Goal: Task Accomplishment & Management: Manage account settings

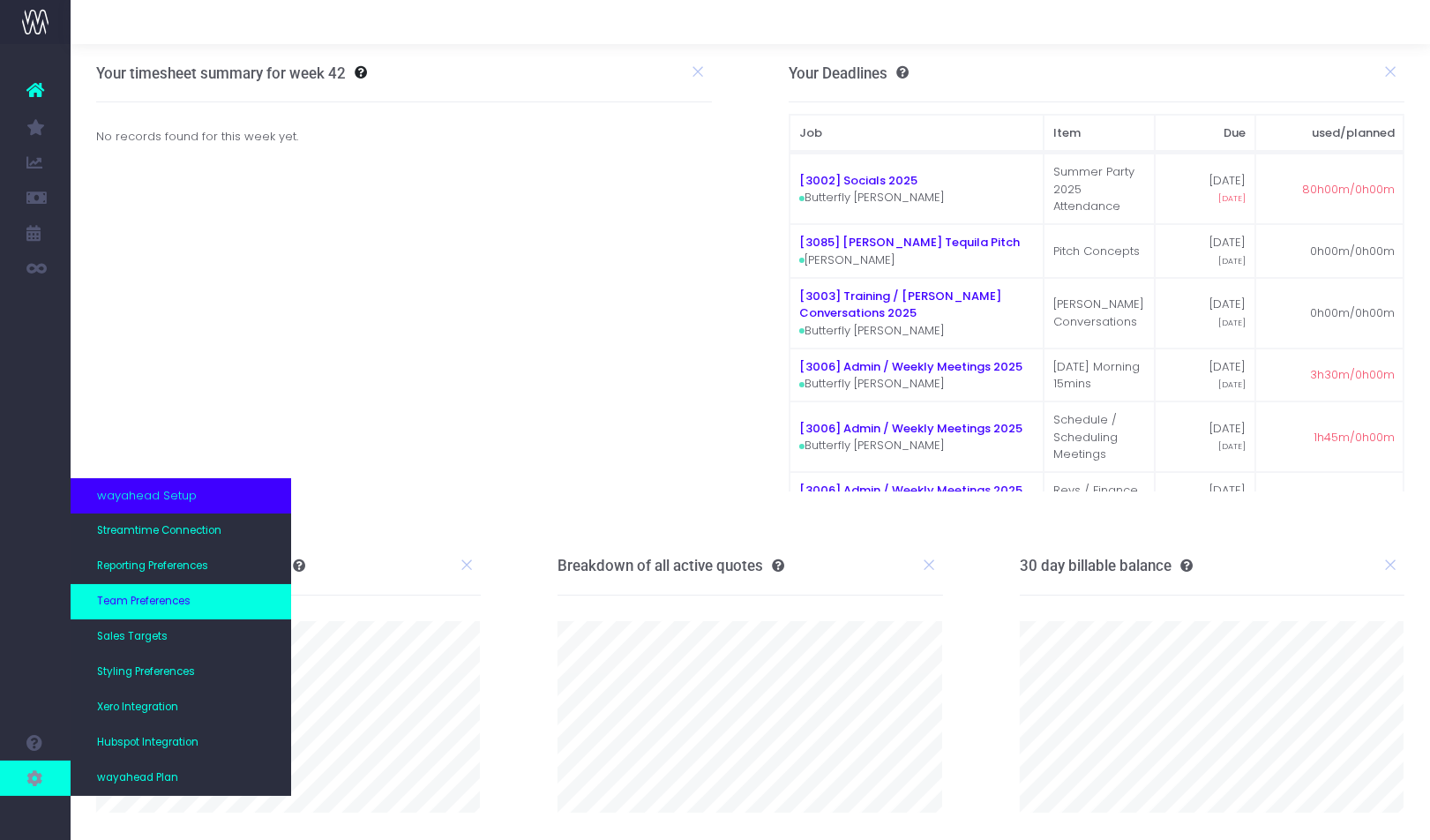
click at [186, 601] on span "Team Preferences" at bounding box center [144, 602] width 94 height 16
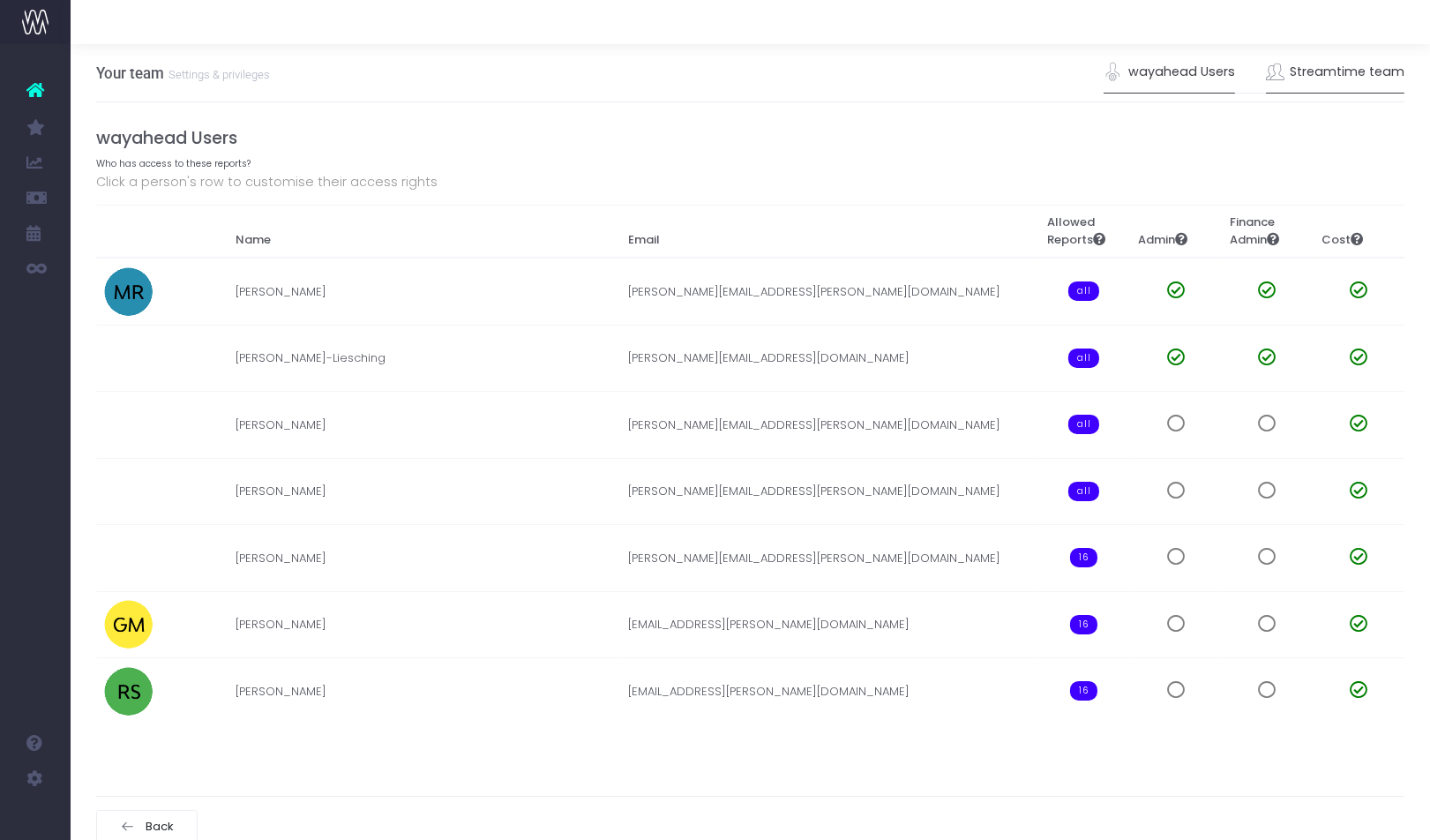
click at [1324, 75] on link "Streamtime team" at bounding box center [1335, 71] width 139 height 40
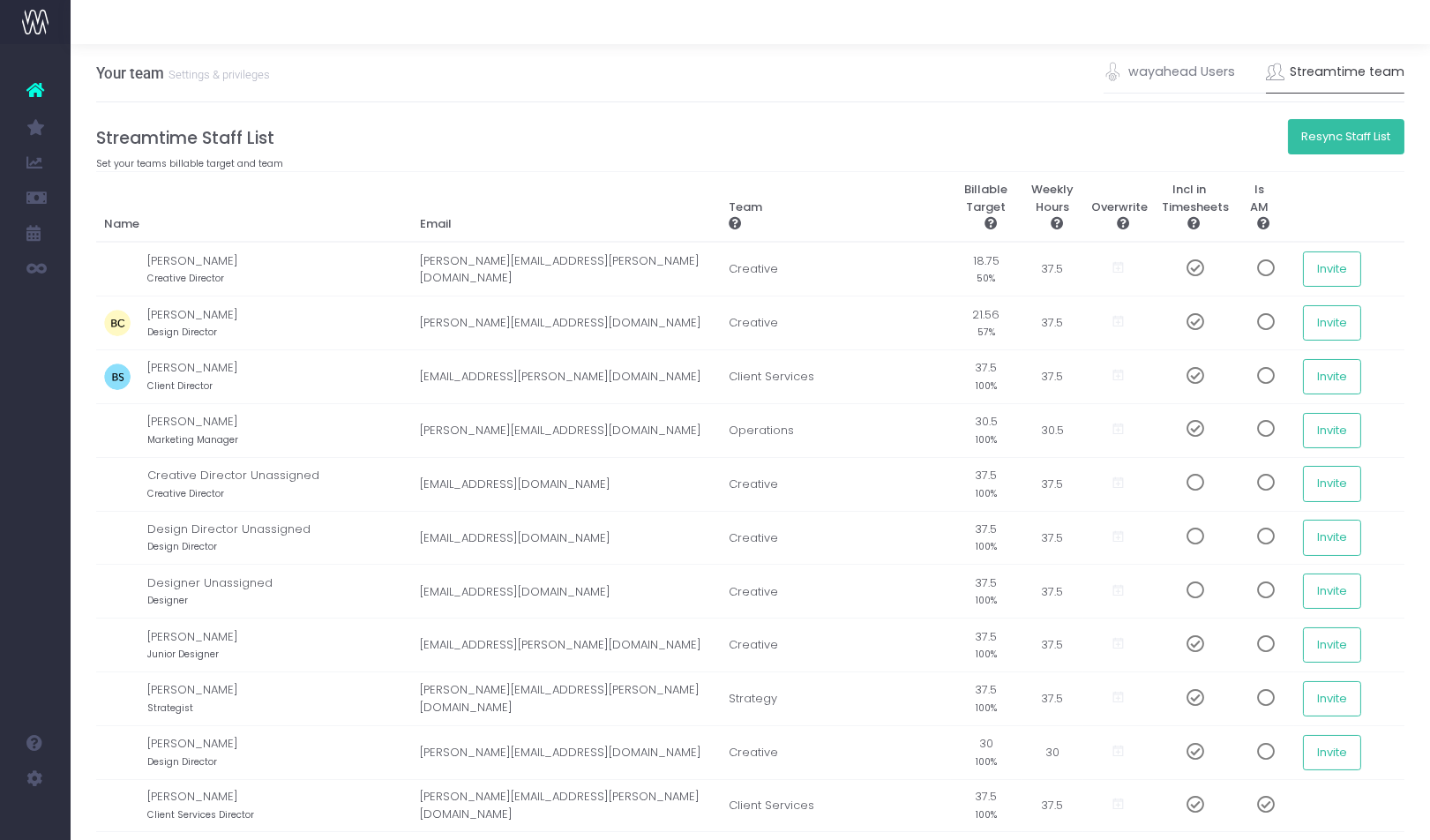
click at [1310, 139] on button "Resync Staff List" at bounding box center [1347, 137] width 118 height 36
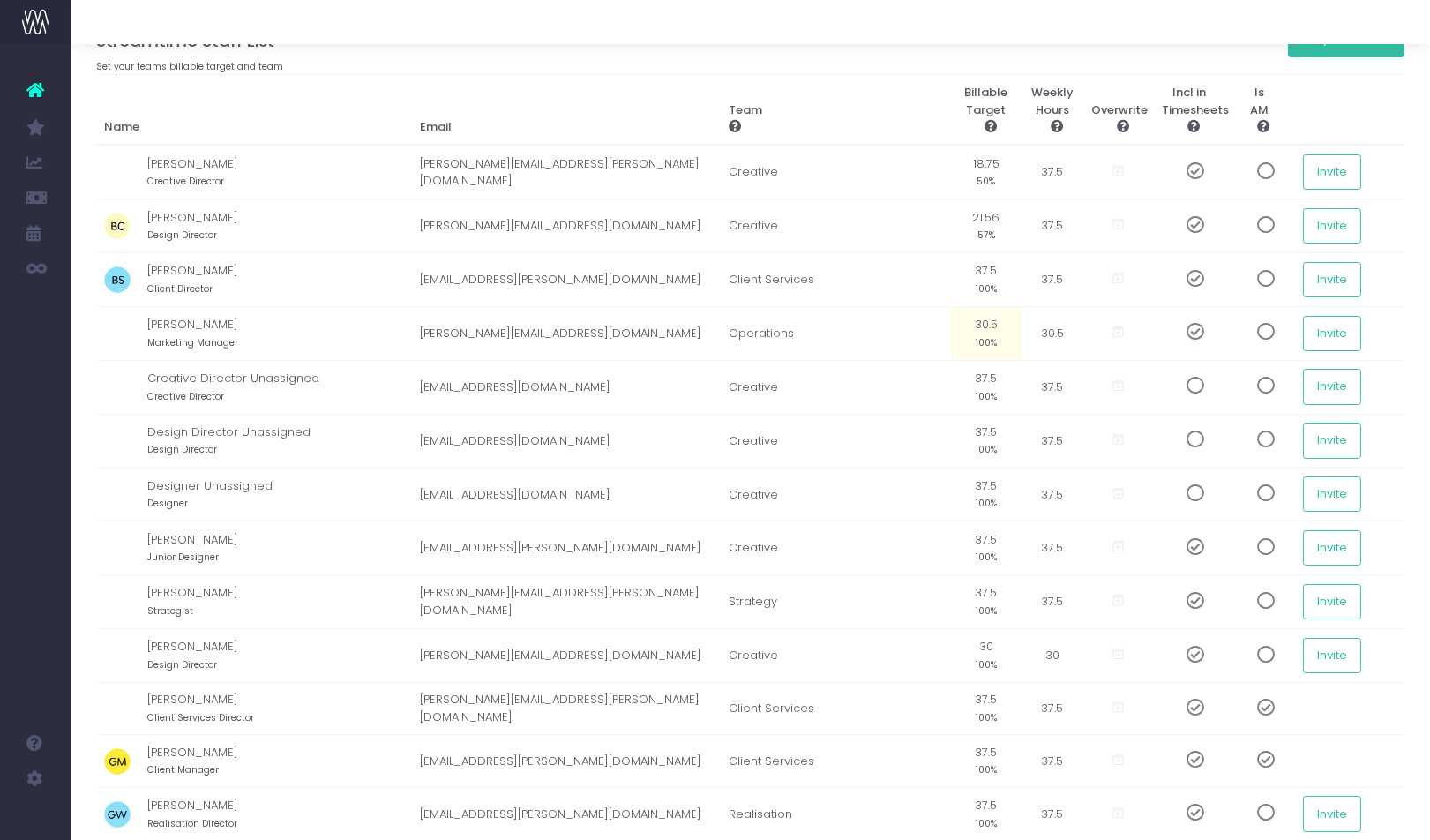
scroll to position [39, 0]
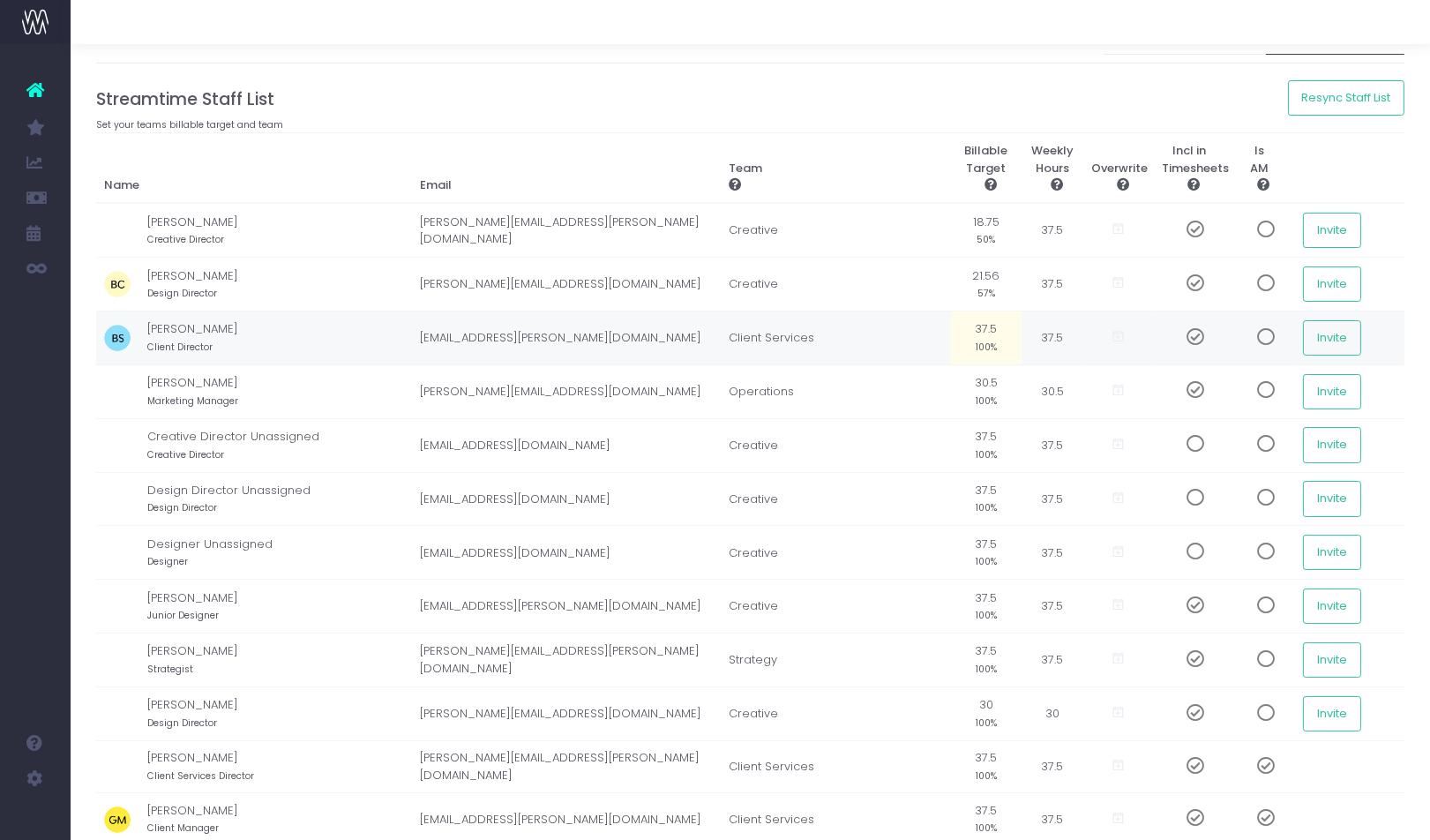
click at [1246, 339] on span at bounding box center [1260, 337] width 31 height 18
click at [1320, 347] on button "Invite" at bounding box center [1332, 338] width 58 height 36
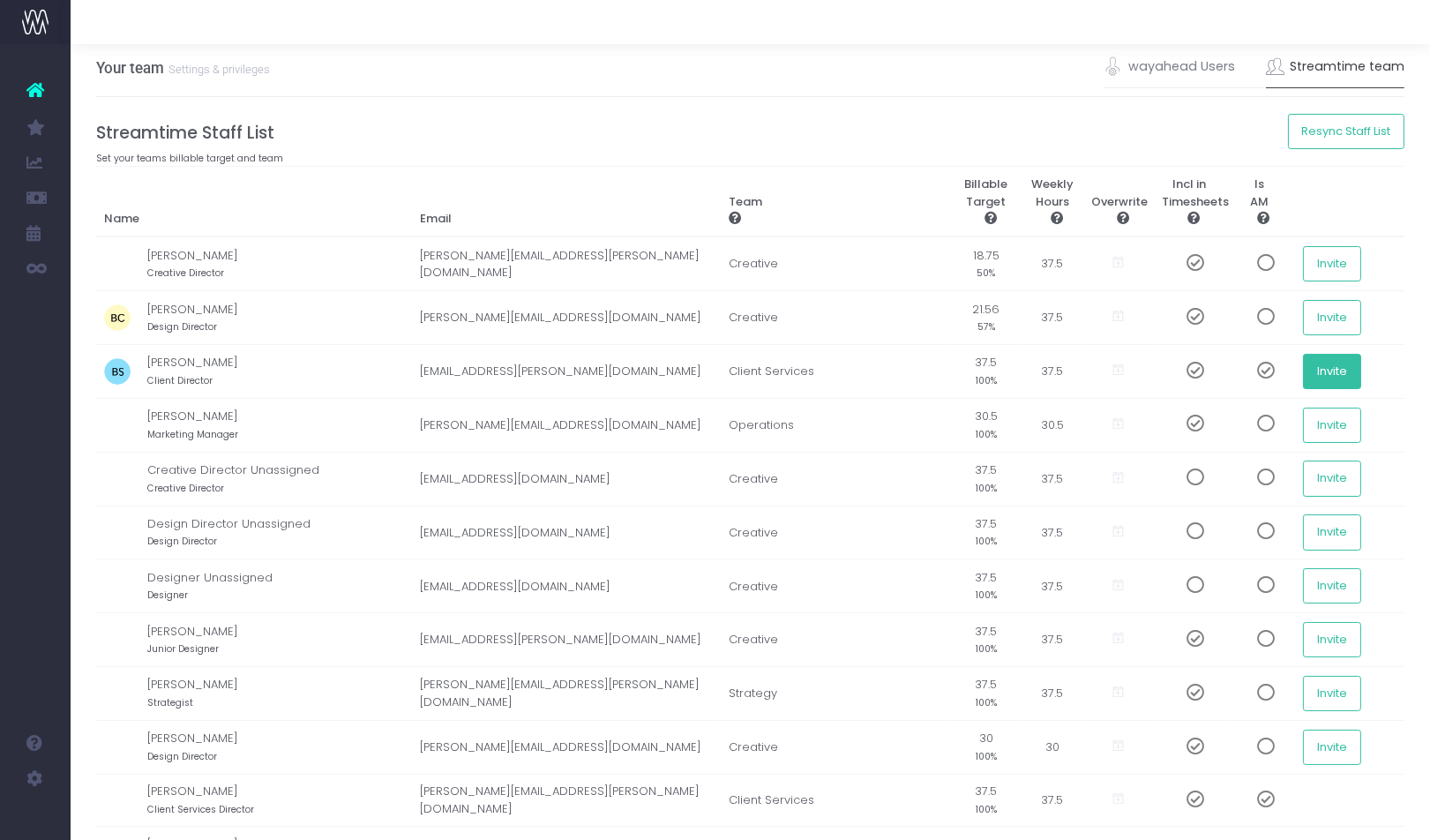
scroll to position [0, 0]
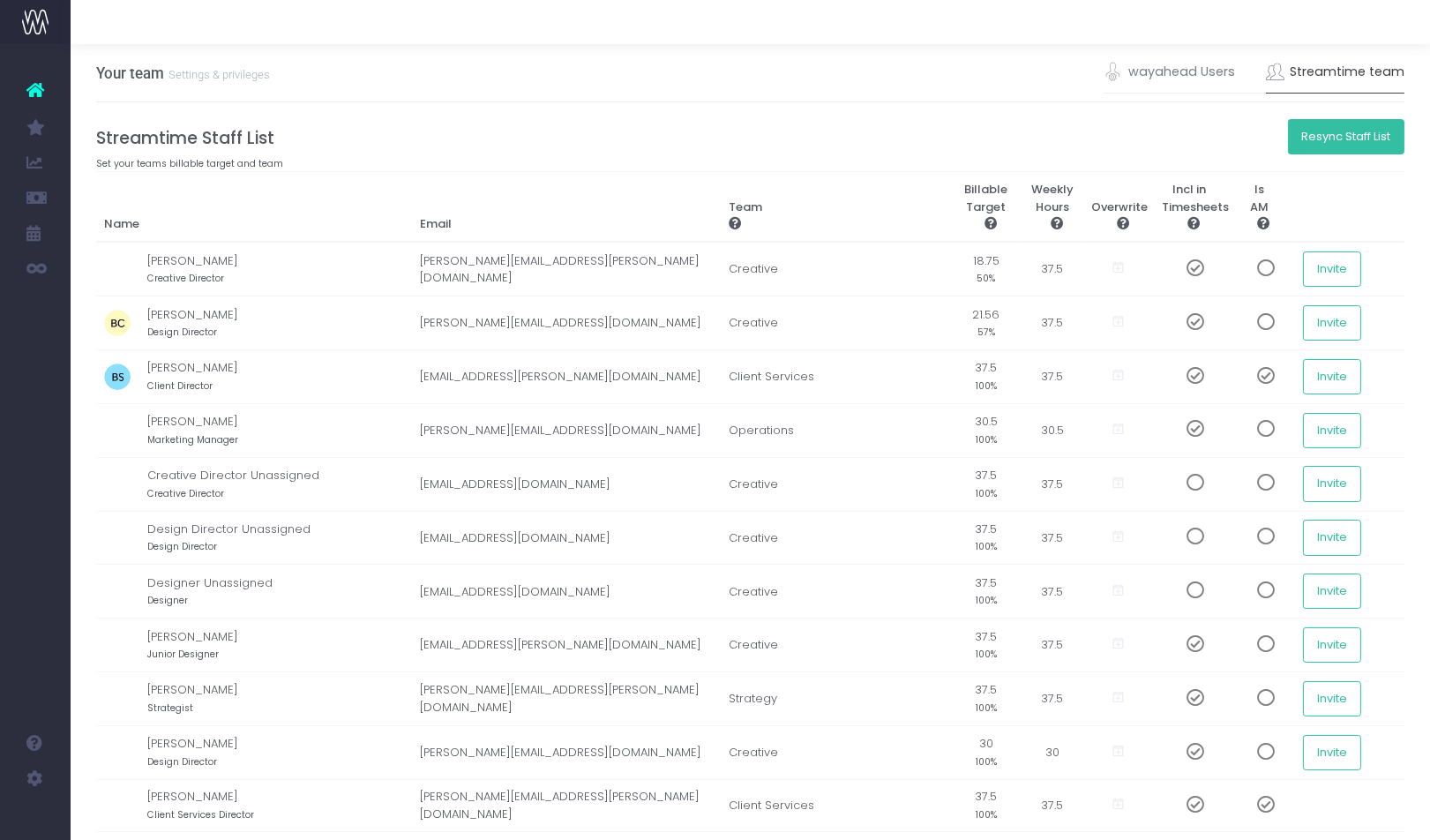
click at [1329, 150] on button "Resync Staff List" at bounding box center [1347, 137] width 118 height 36
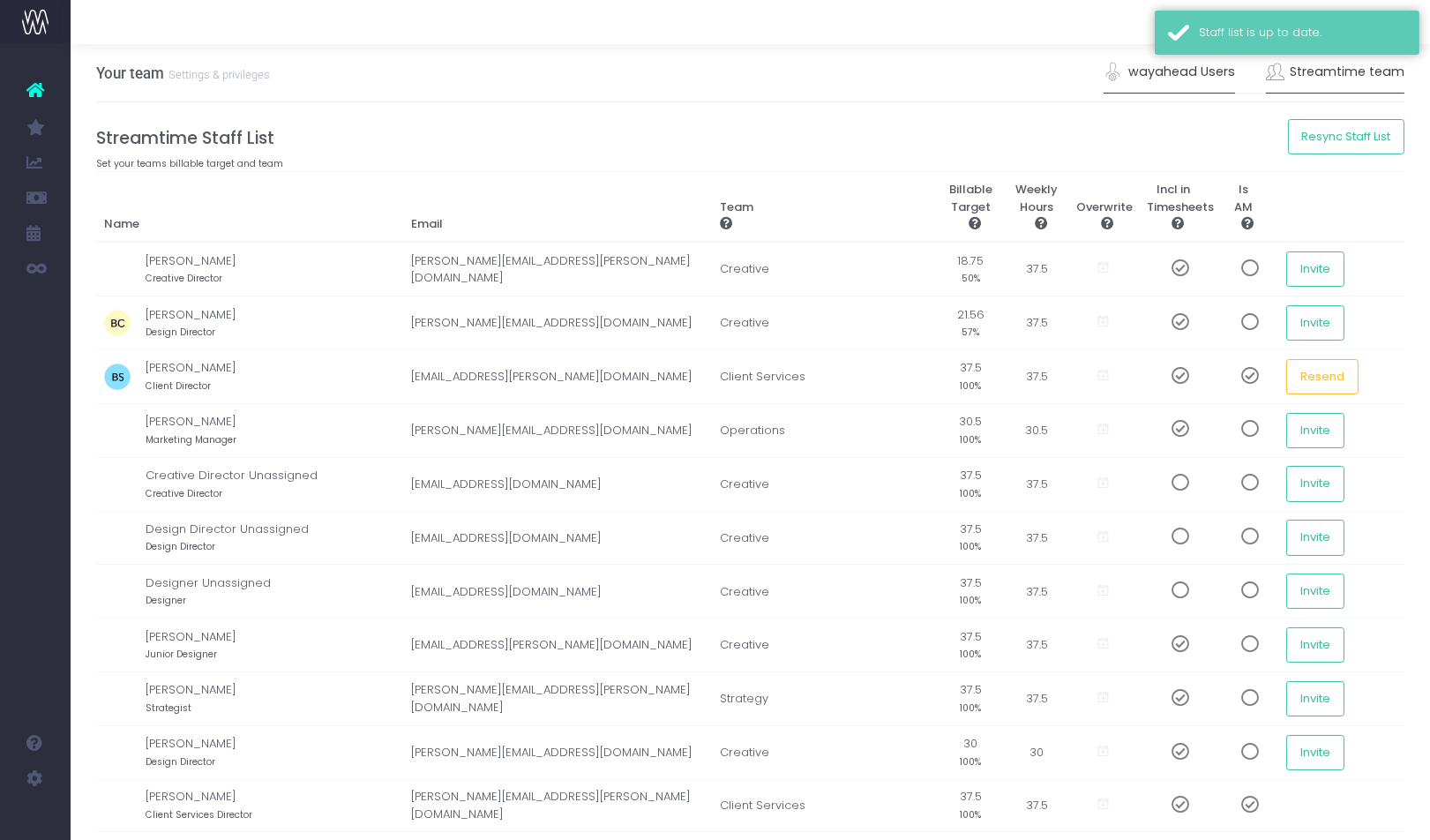
click at [1175, 70] on link "wayahead Users" at bounding box center [1169, 71] width 131 height 40
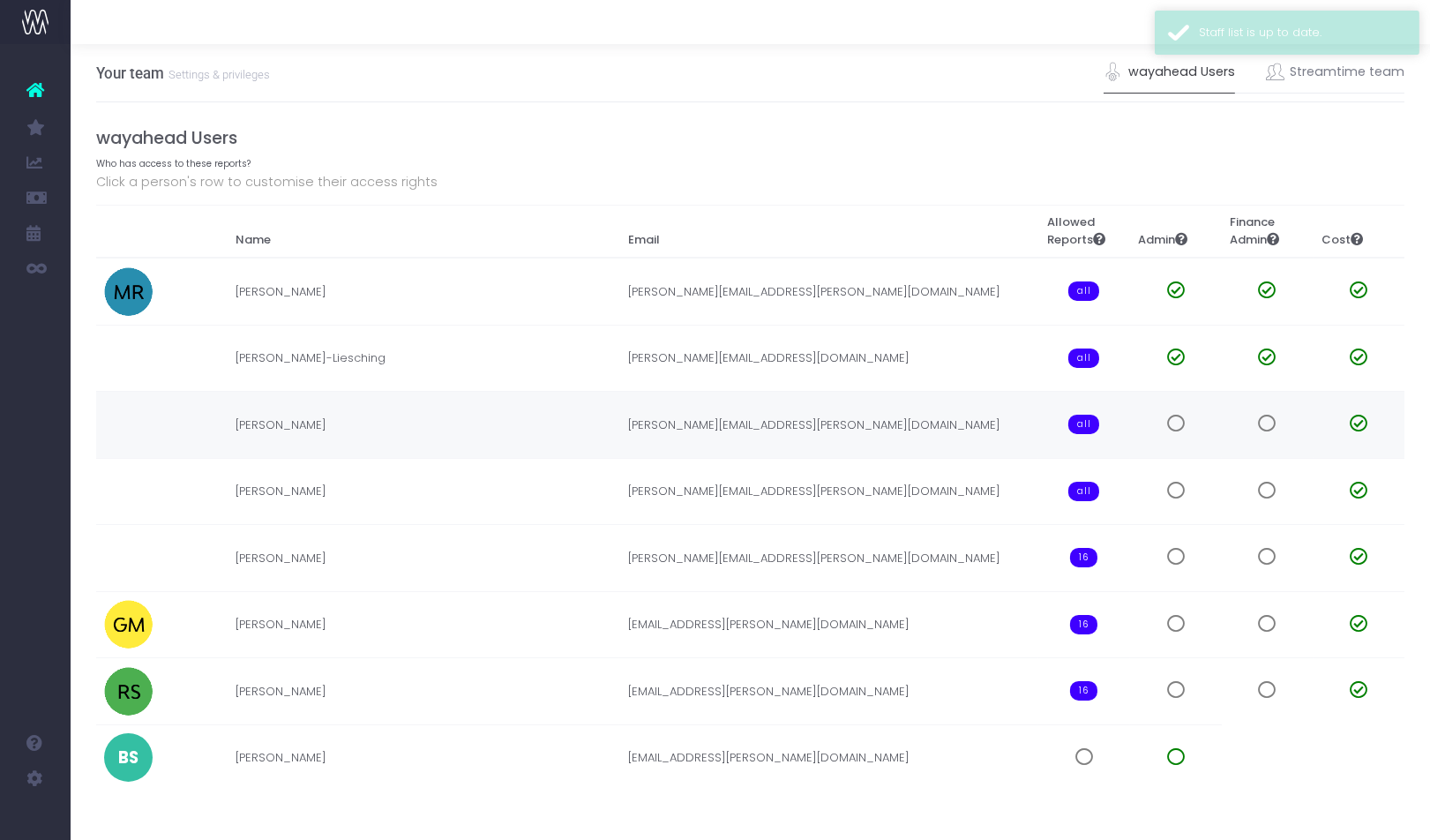
scroll to position [83, 0]
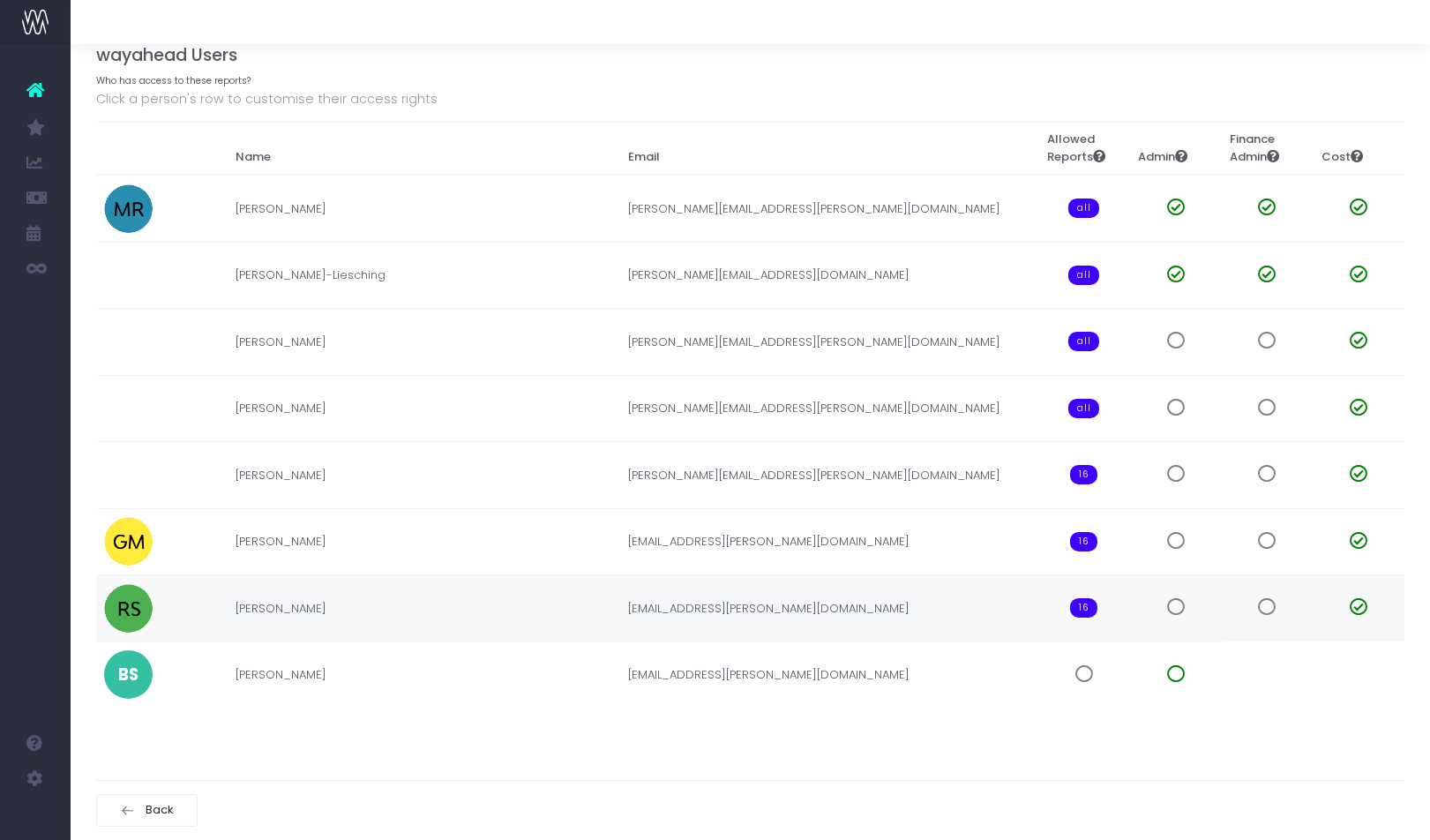
click at [1087, 609] on span "16" at bounding box center [1084, 608] width 28 height 20
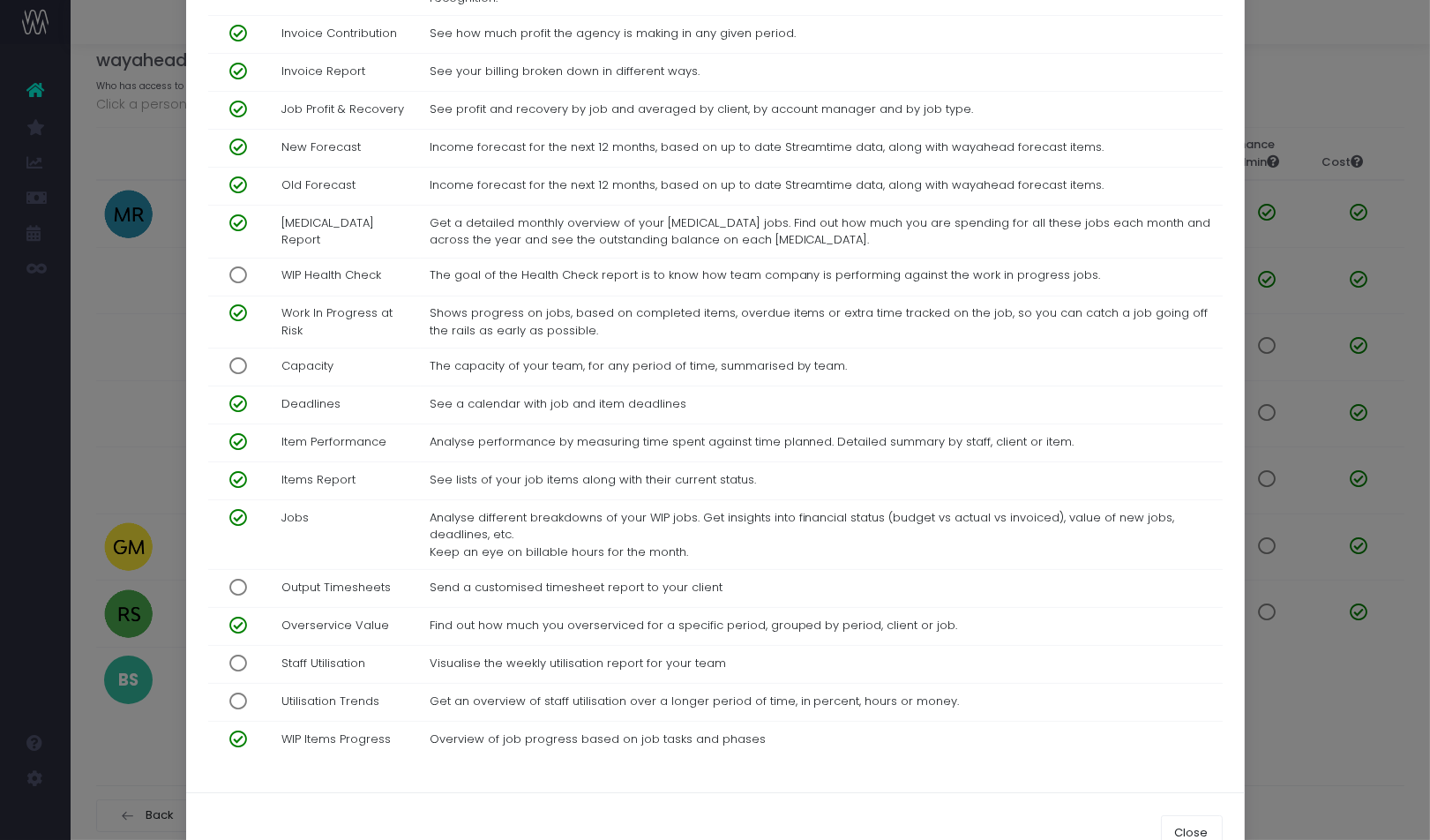
scroll to position [684, 0]
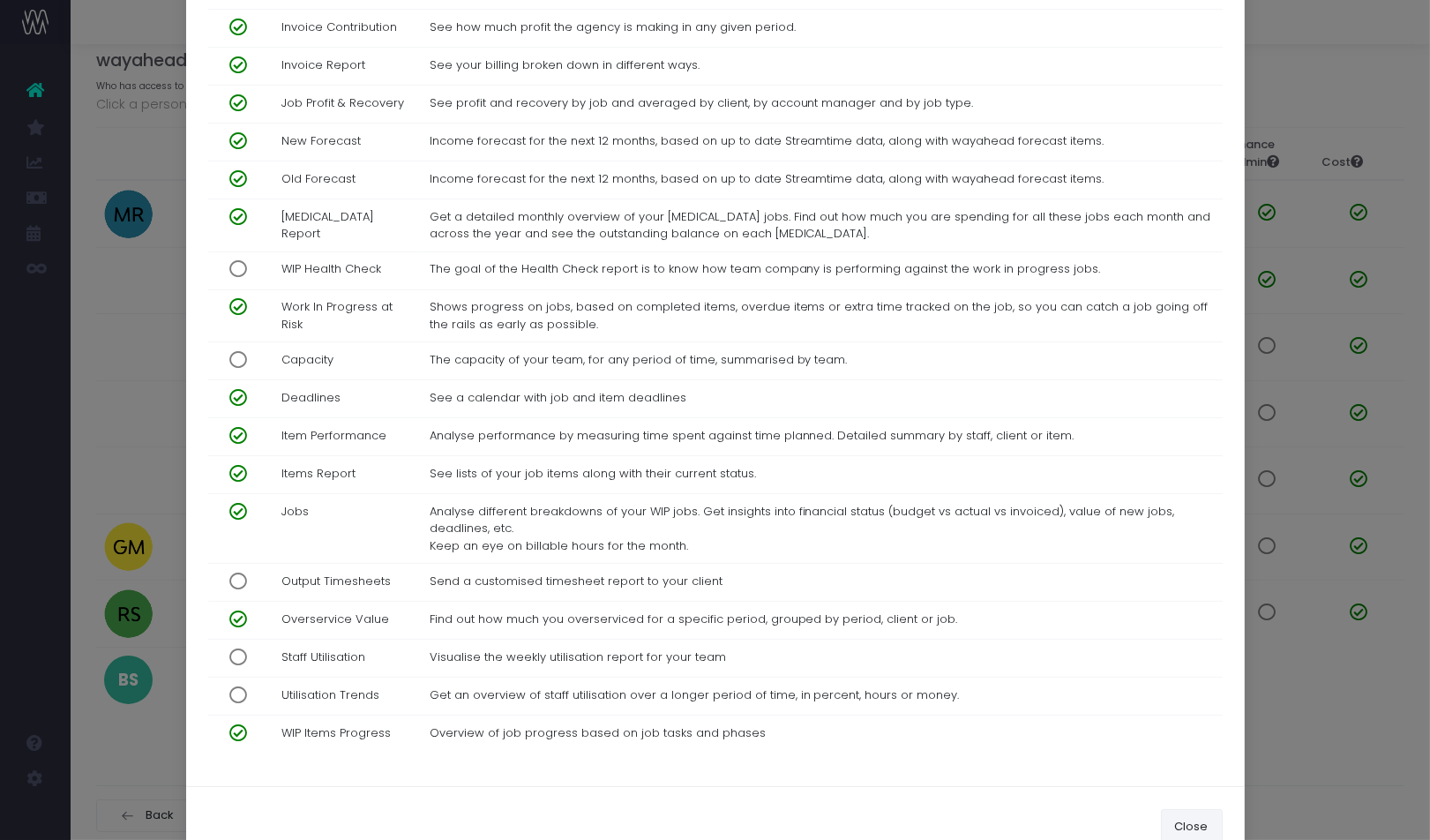
click at [1198, 809] on button "Close" at bounding box center [1192, 827] width 62 height 36
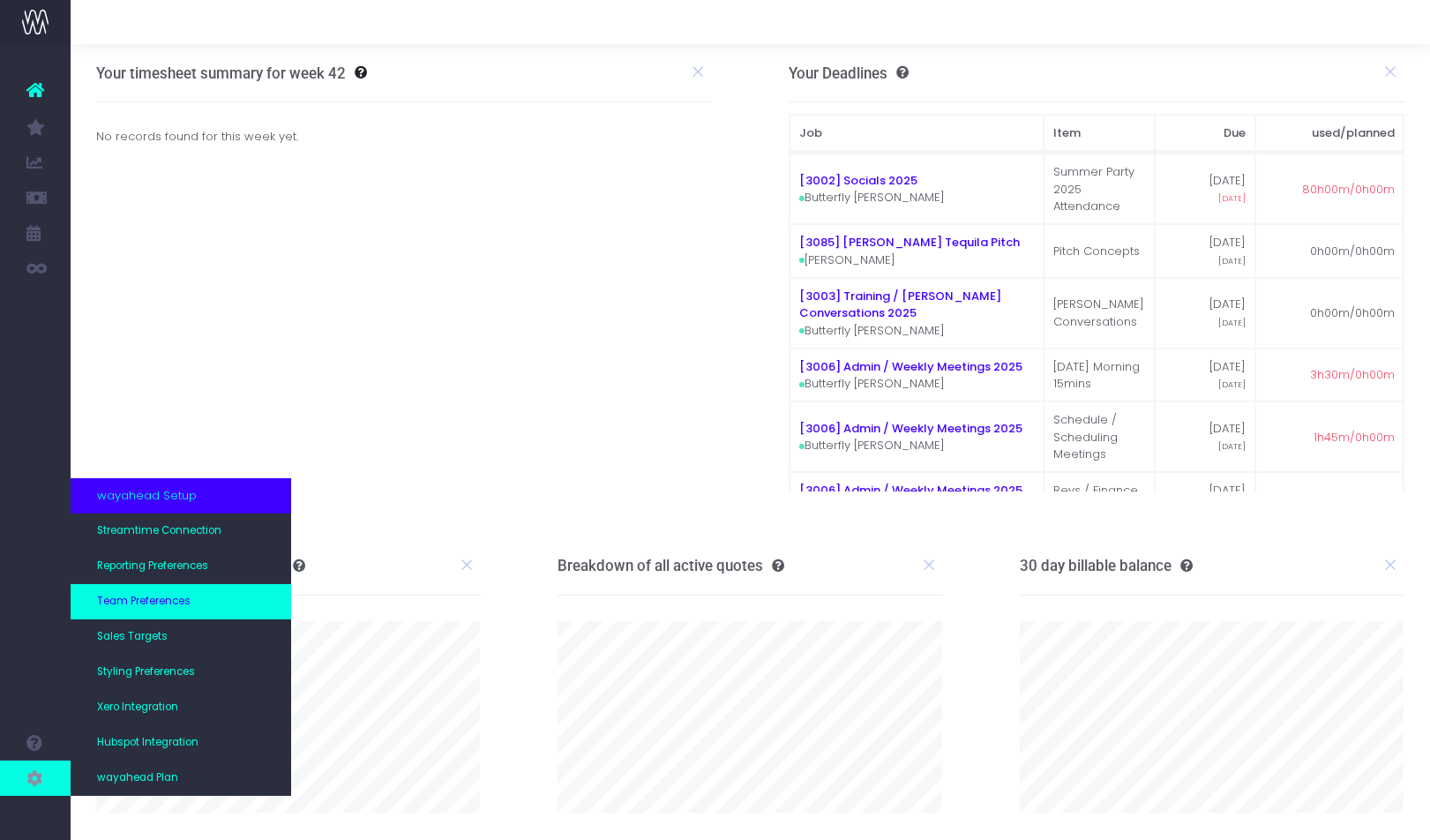
click at [184, 601] on span "Team Preferences" at bounding box center [144, 602] width 94 height 16
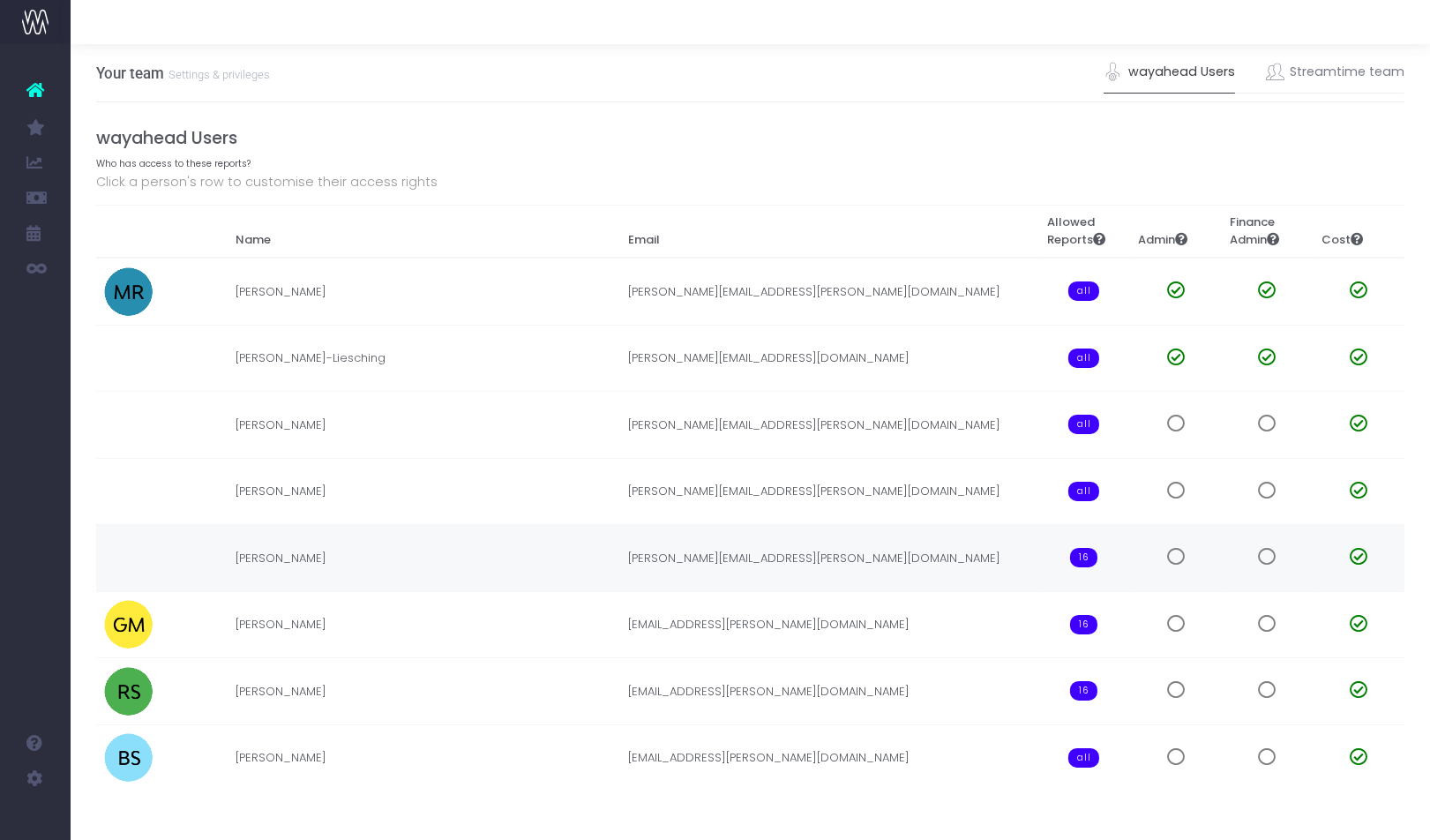
scroll to position [83, 0]
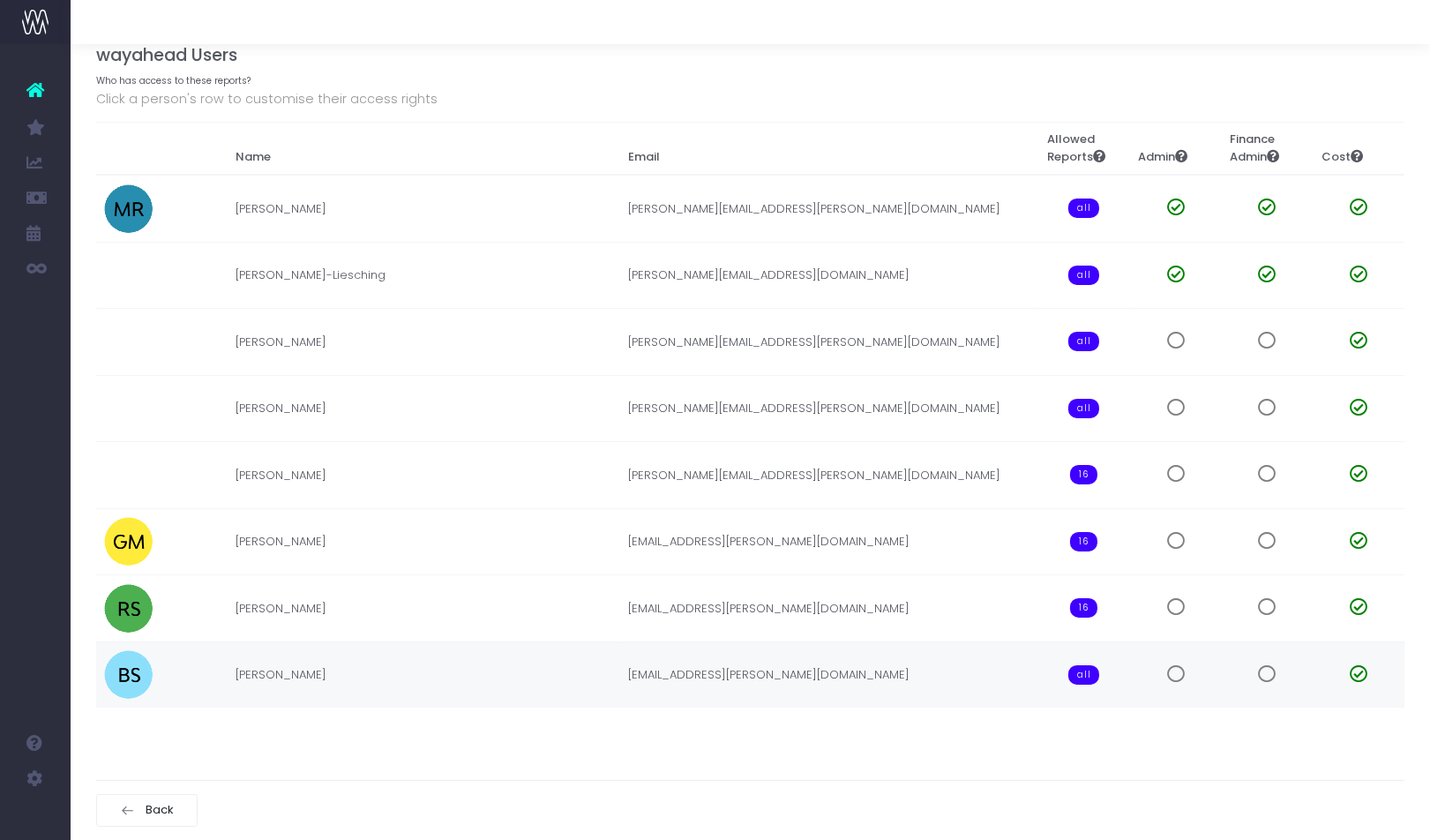
click at [1083, 671] on span "all" at bounding box center [1084, 675] width 31 height 20
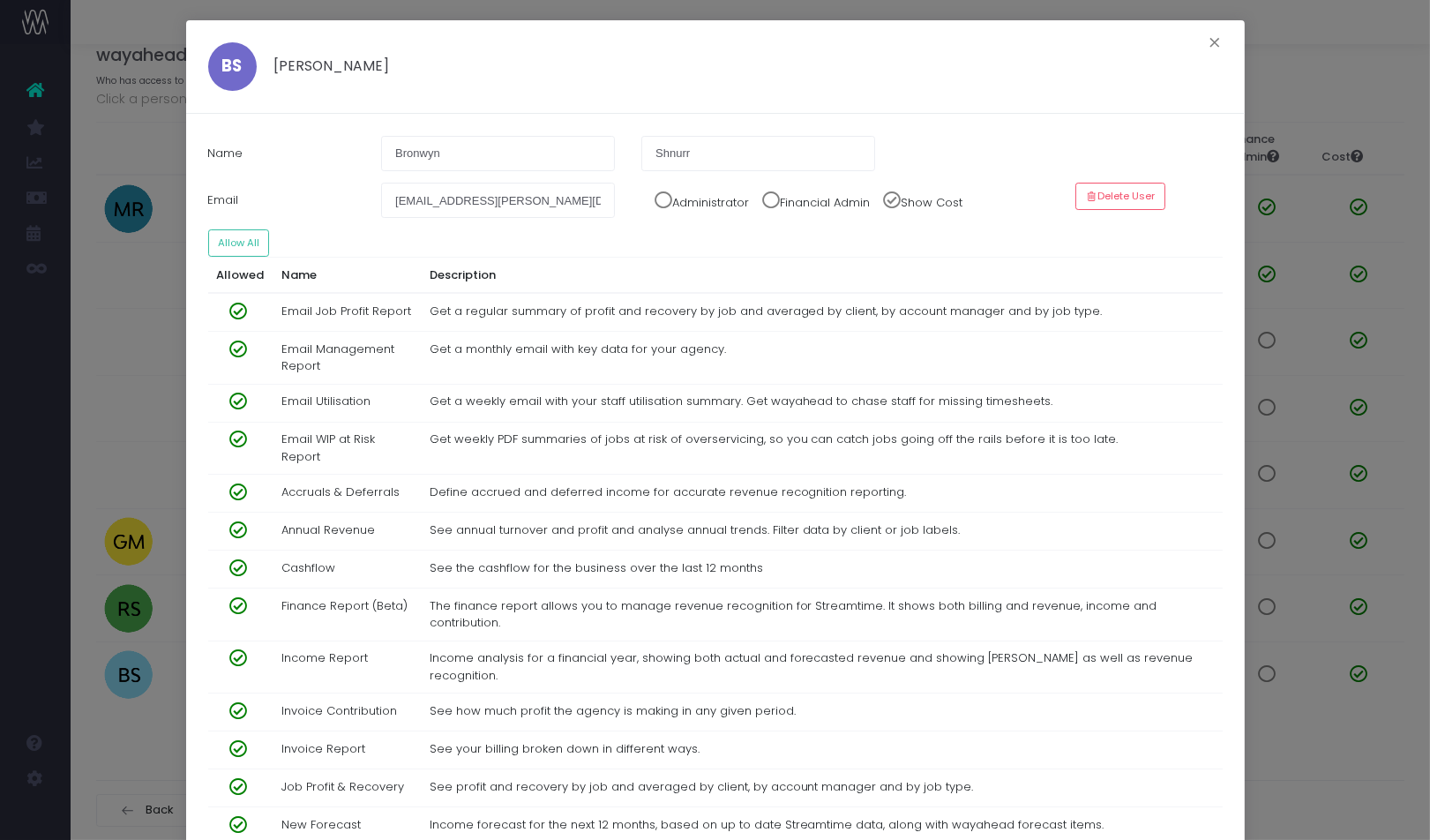
click at [234, 312] on span at bounding box center [231, 311] width 31 height 18
click at [237, 349] on span at bounding box center [231, 350] width 31 height 18
click at [239, 399] on span at bounding box center [231, 401] width 31 height 18
click at [240, 441] on span at bounding box center [231, 440] width 31 height 18
click at [239, 495] on span at bounding box center [231, 492] width 31 height 18
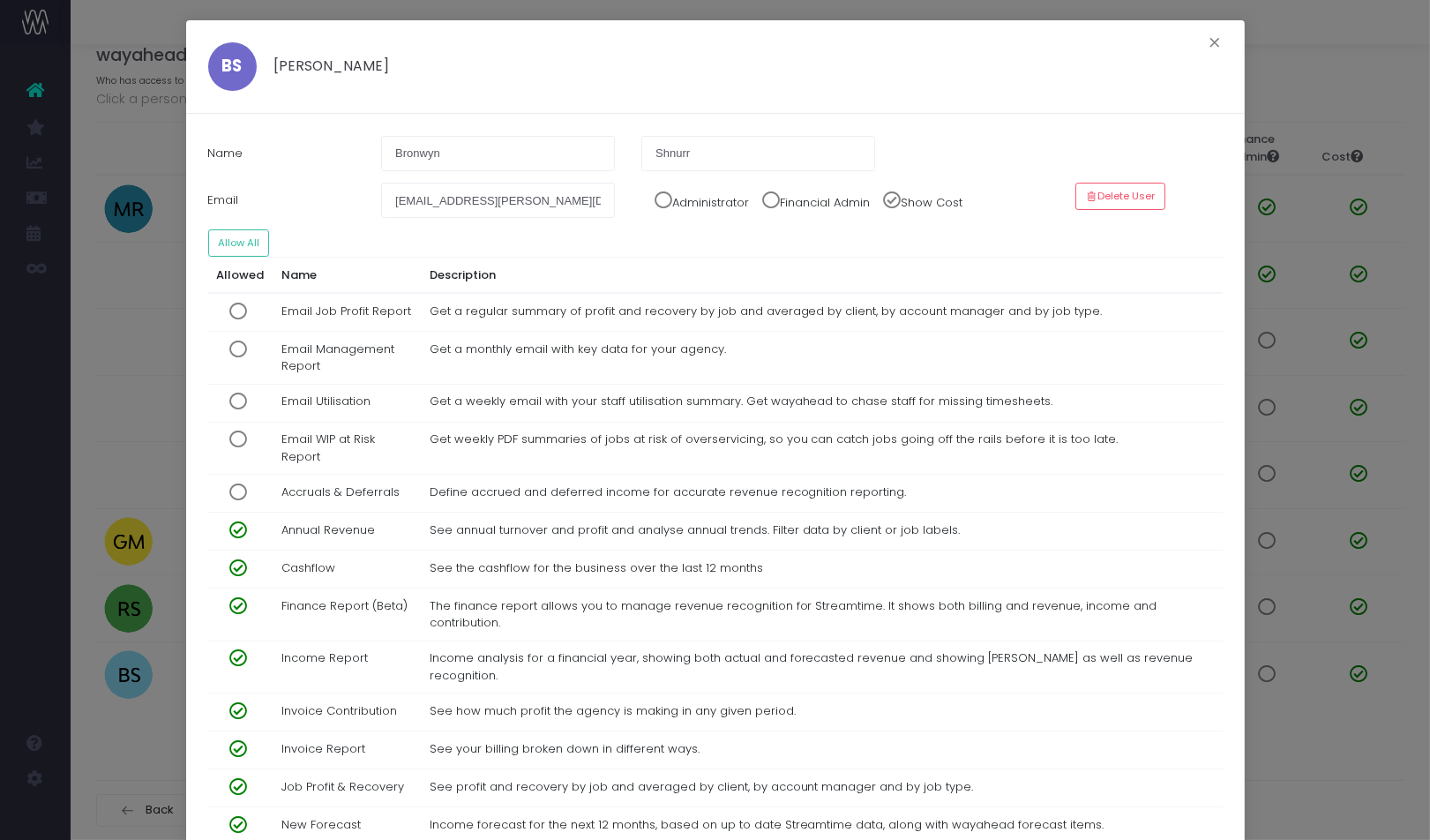
click at [234, 573] on span at bounding box center [231, 568] width 31 height 18
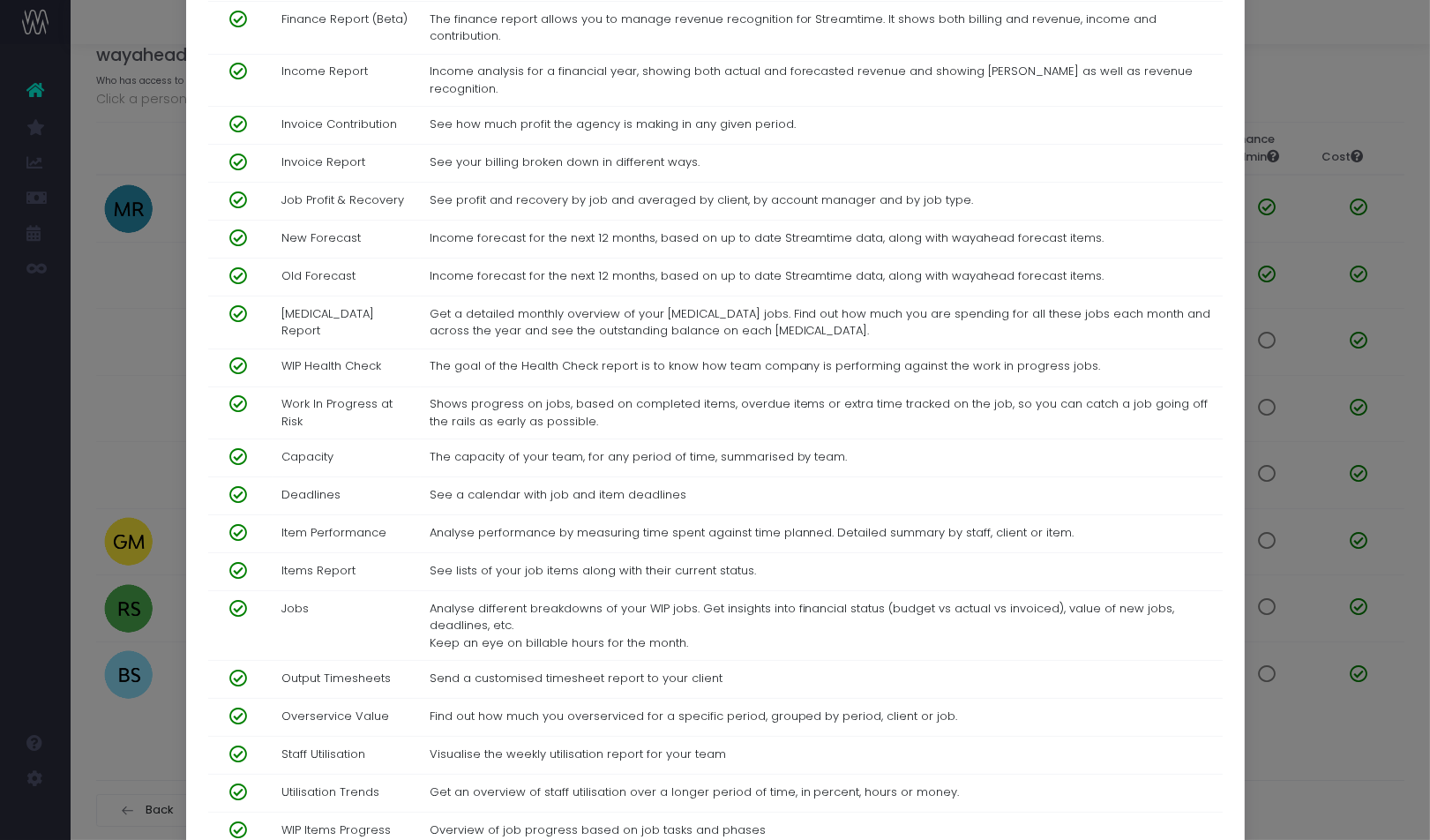
scroll to position [730, 0]
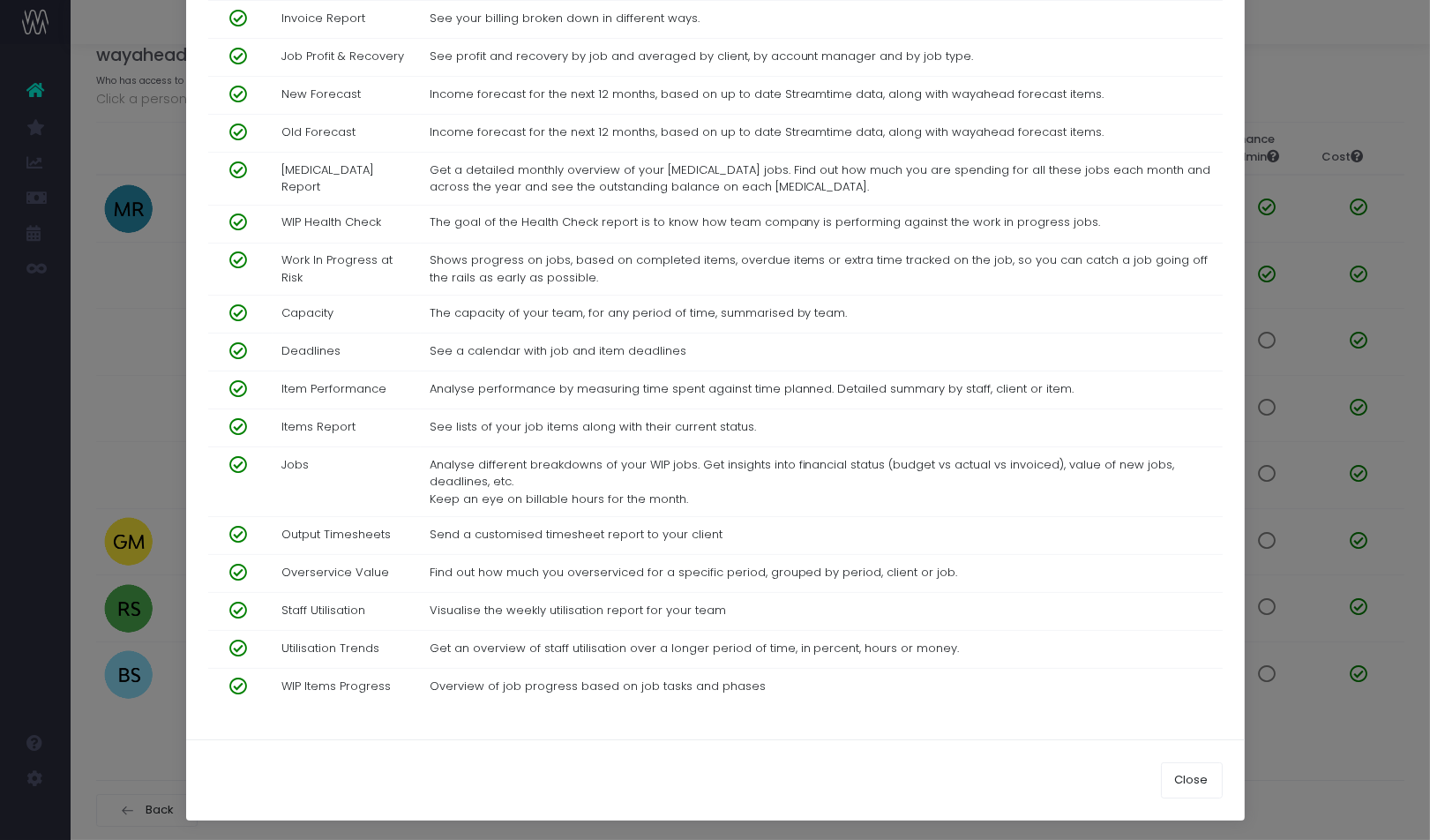
click at [231, 213] on span at bounding box center [231, 222] width 31 height 18
click at [238, 304] on span at bounding box center [231, 313] width 31 height 18
click at [239, 527] on span at bounding box center [231, 535] width 31 height 18
click at [237, 611] on span at bounding box center [231, 611] width 31 height 18
click at [236, 654] on span at bounding box center [231, 648] width 31 height 18
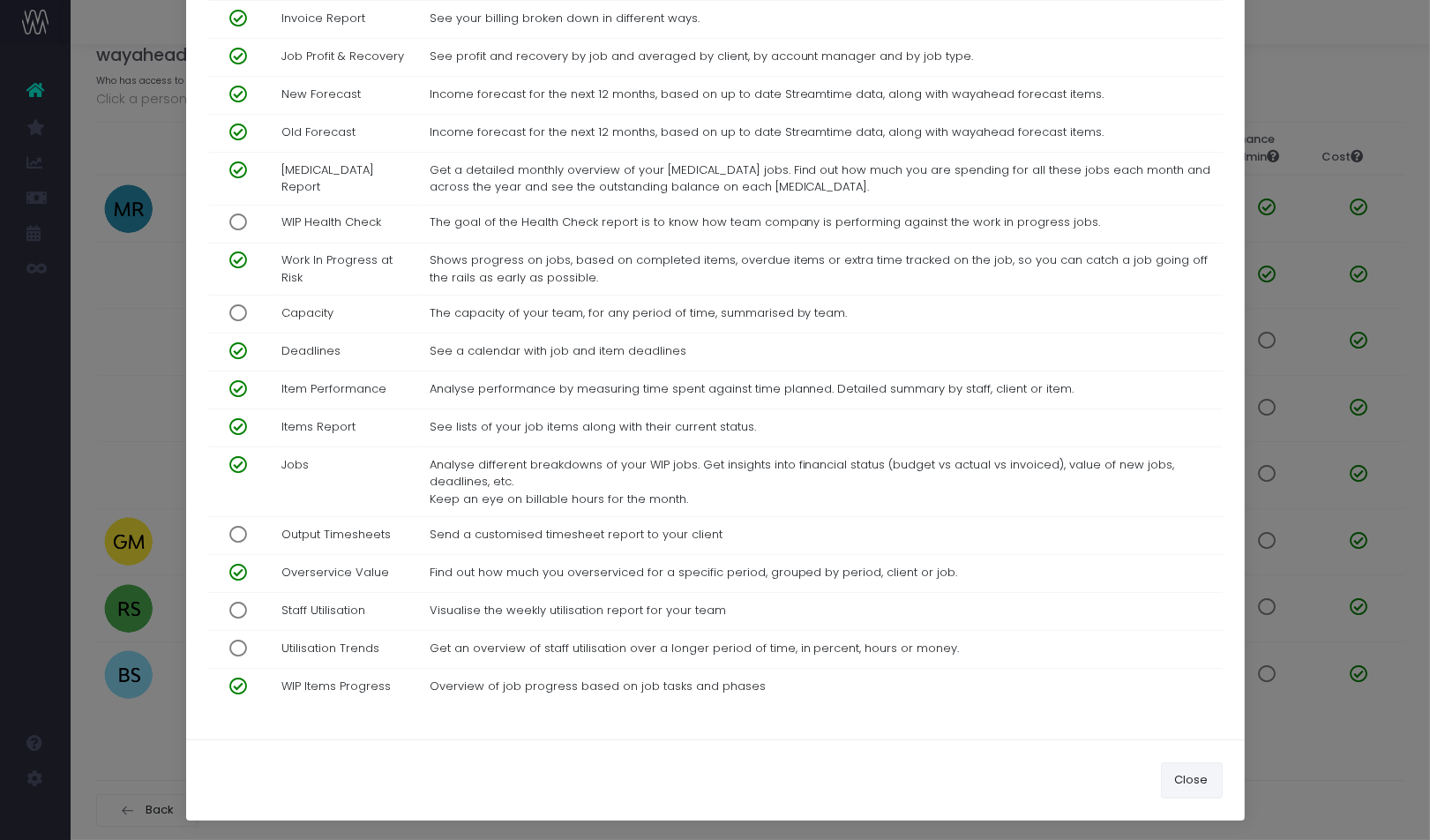
click at [1210, 781] on button "Close" at bounding box center [1192, 780] width 62 height 36
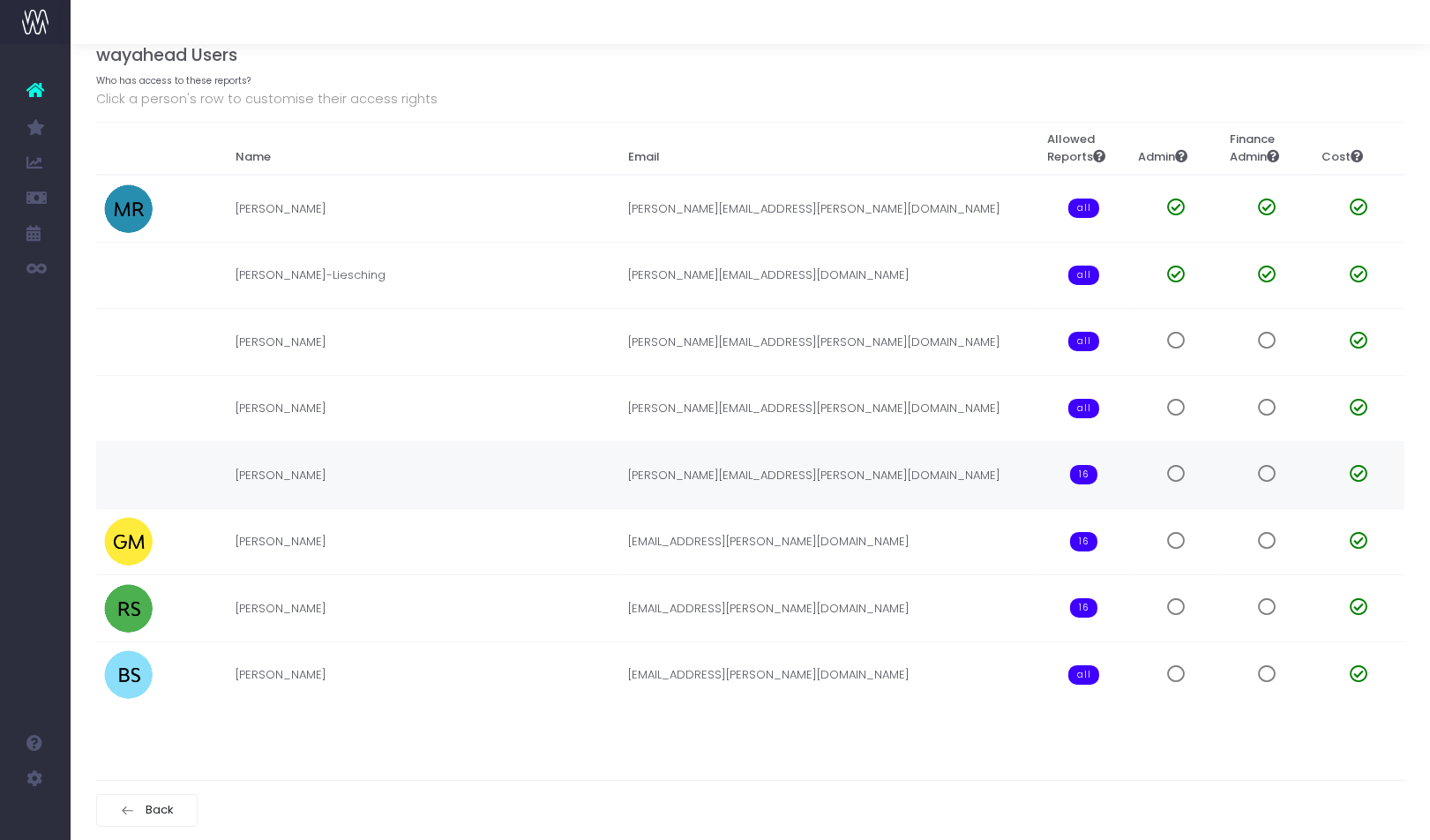
click at [1094, 475] on span "16" at bounding box center [1084, 474] width 28 height 20
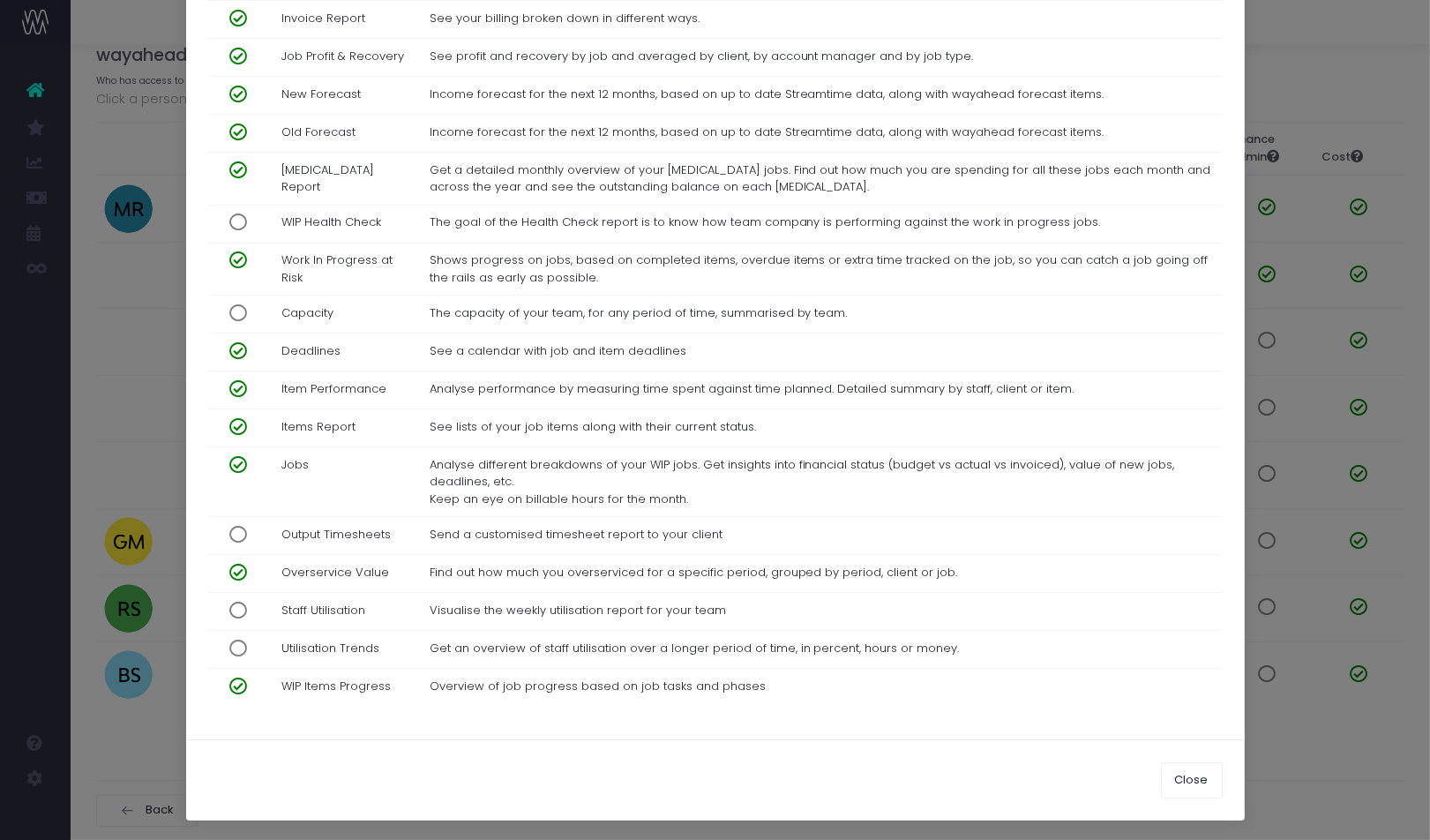
click at [175, 616] on div "GJ Georgie Jones × Name Georgie Jones Email georgie.jones@butterflycannon.com A…" at bounding box center [715, 420] width 1430 height 840
